Goal: Transaction & Acquisition: Obtain resource

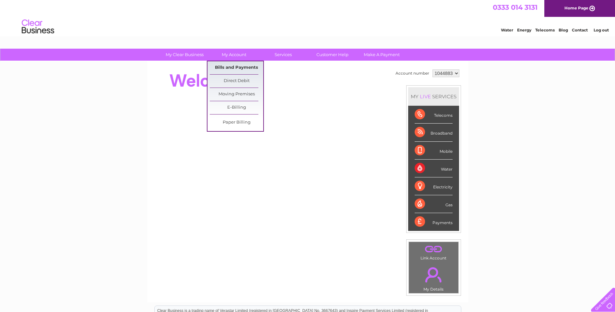
click at [237, 67] on link "Bills and Payments" at bounding box center [237, 67] width 54 height 13
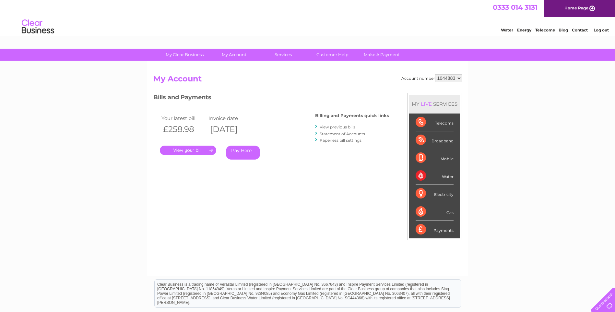
click at [191, 150] on link "." at bounding box center [188, 150] width 56 height 9
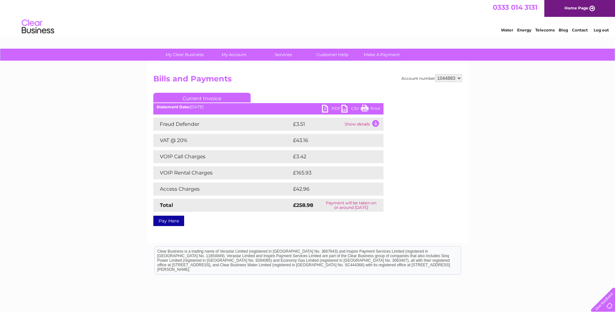
click at [329, 111] on link "PDF" at bounding box center [331, 109] width 19 height 9
